Goal: Navigation & Orientation: Find specific page/section

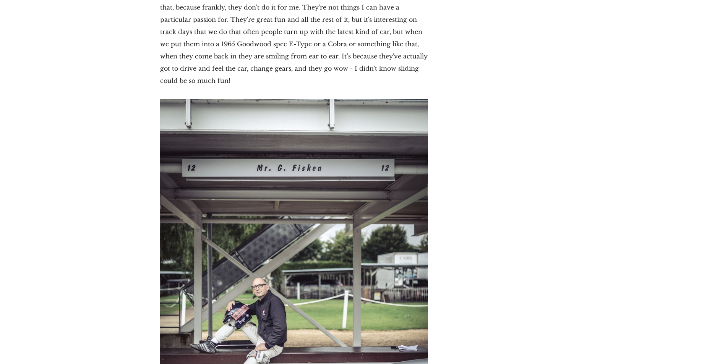
scroll to position [7414, 0]
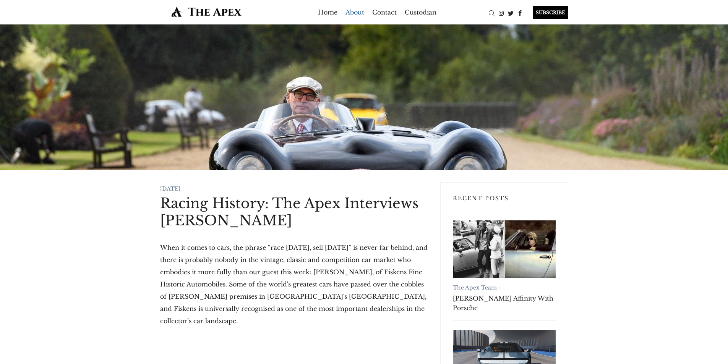
click at [356, 14] on link "About" at bounding box center [354, 12] width 19 height 12
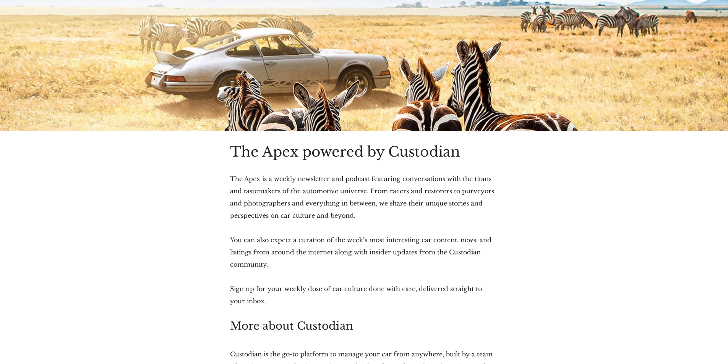
scroll to position [249, 0]
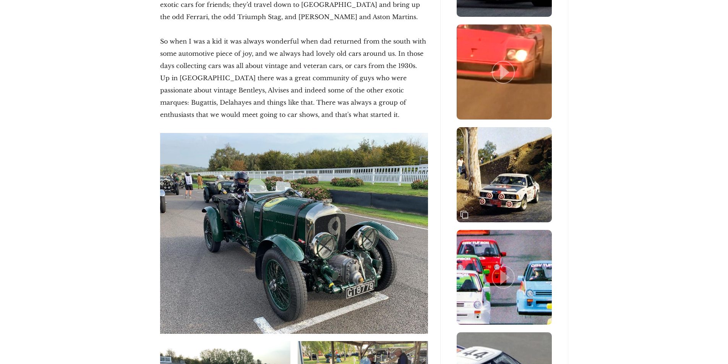
scroll to position [994, 0]
